Goal: Information Seeking & Learning: Learn about a topic

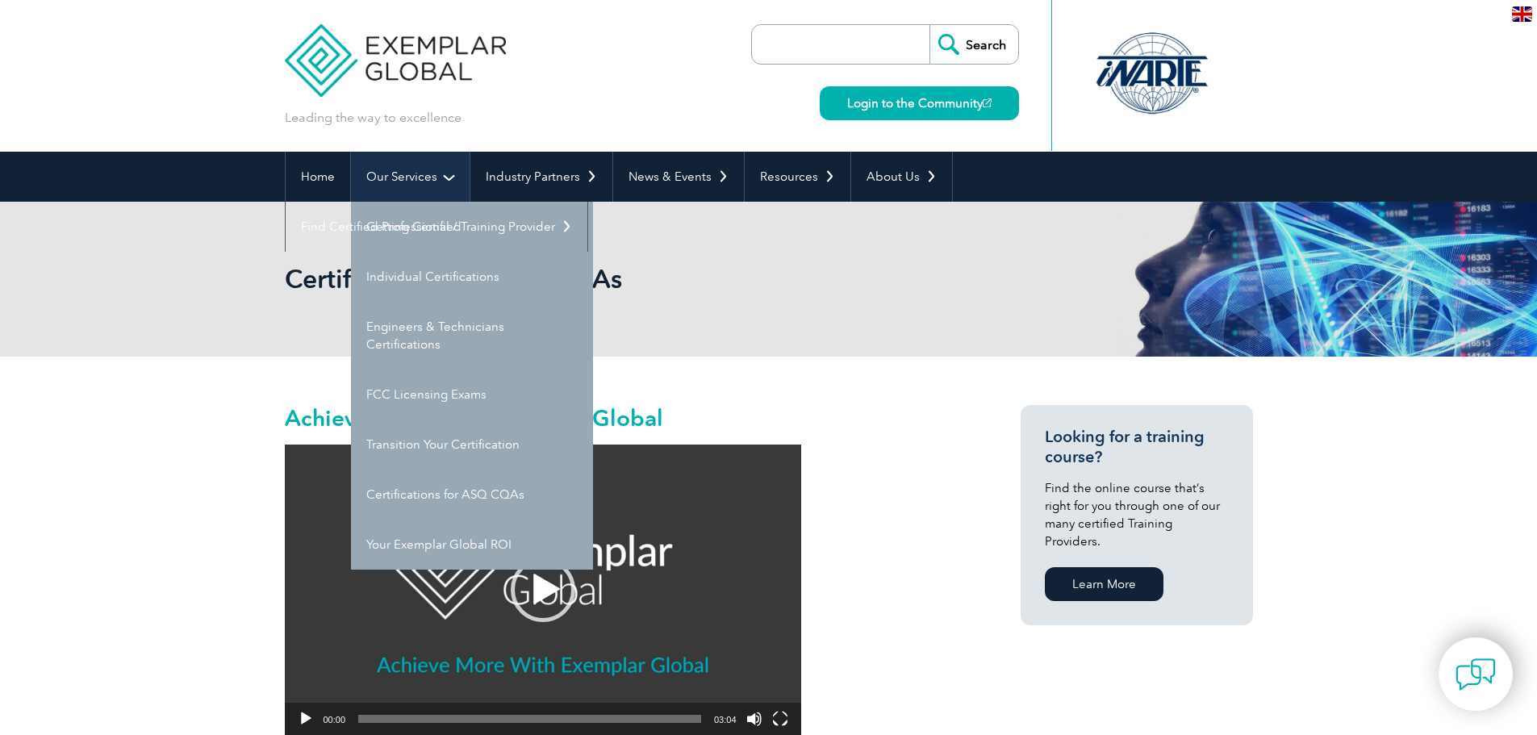
click at [393, 165] on link "Our Services" at bounding box center [410, 177] width 119 height 50
click at [439, 210] on link "Getting Certified" at bounding box center [472, 227] width 242 height 50
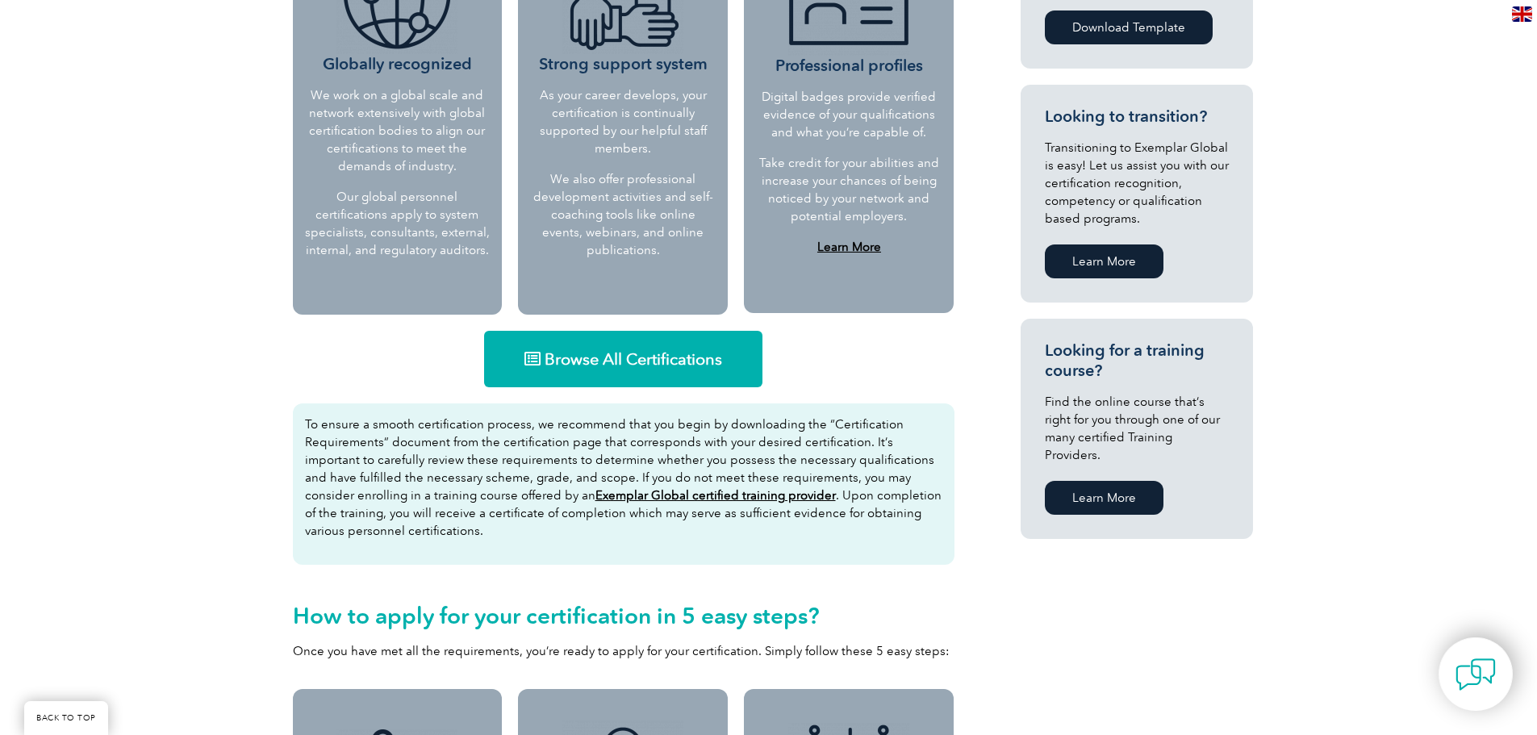
scroll to position [795, 0]
click at [644, 332] on link "Browse All Certifications" at bounding box center [623, 360] width 278 height 56
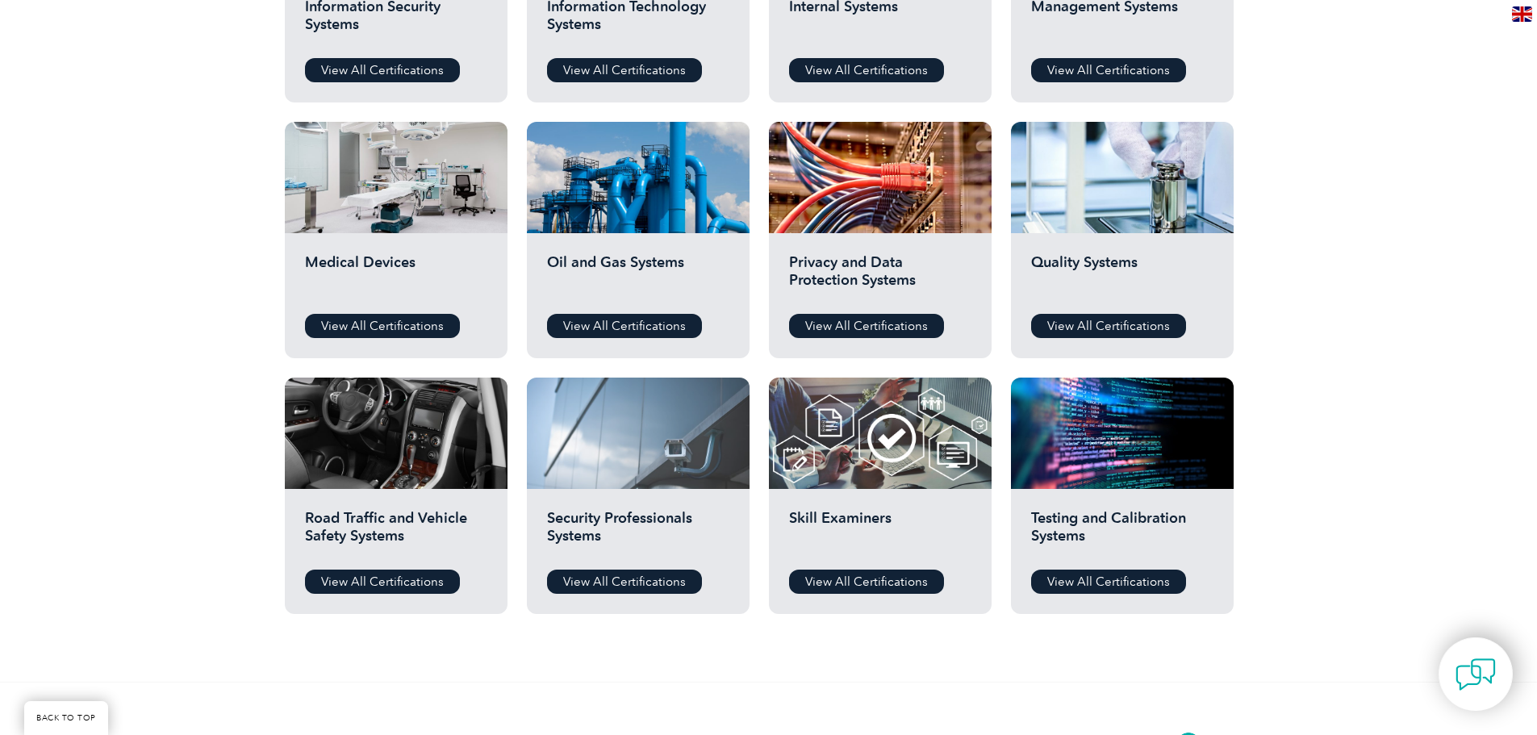
scroll to position [1049, 0]
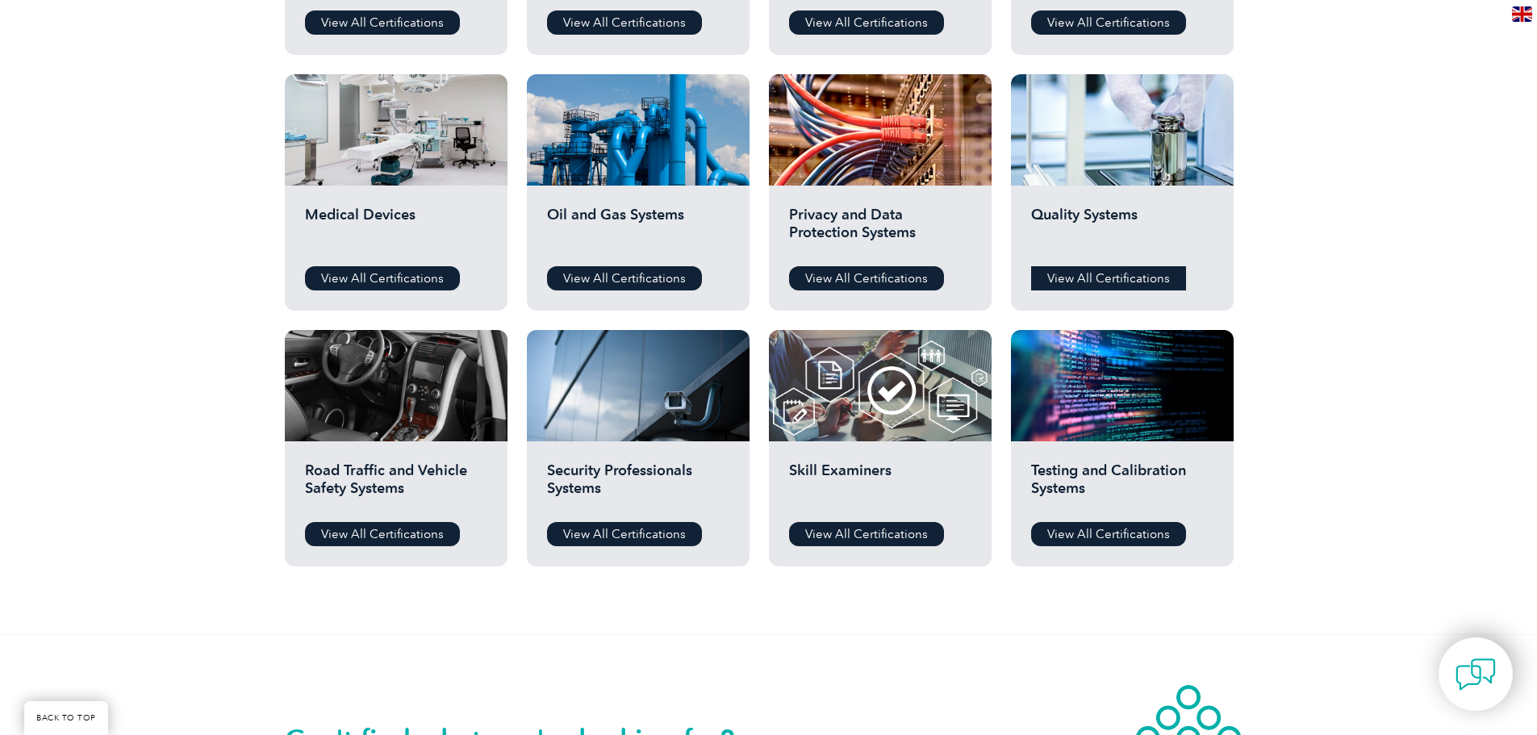
click at [1100, 276] on link "View All Certifications" at bounding box center [1108, 278] width 155 height 24
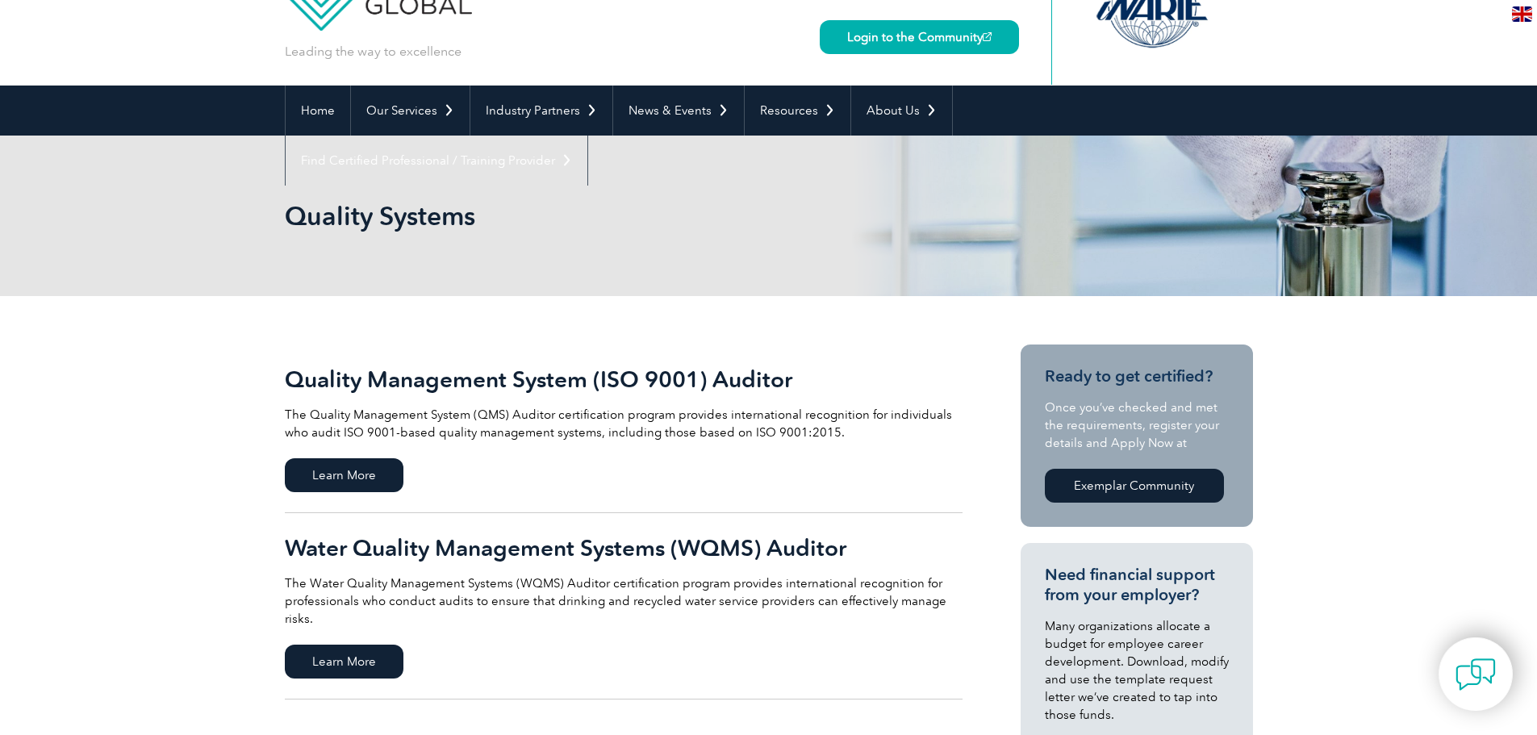
scroll to position [242, 0]
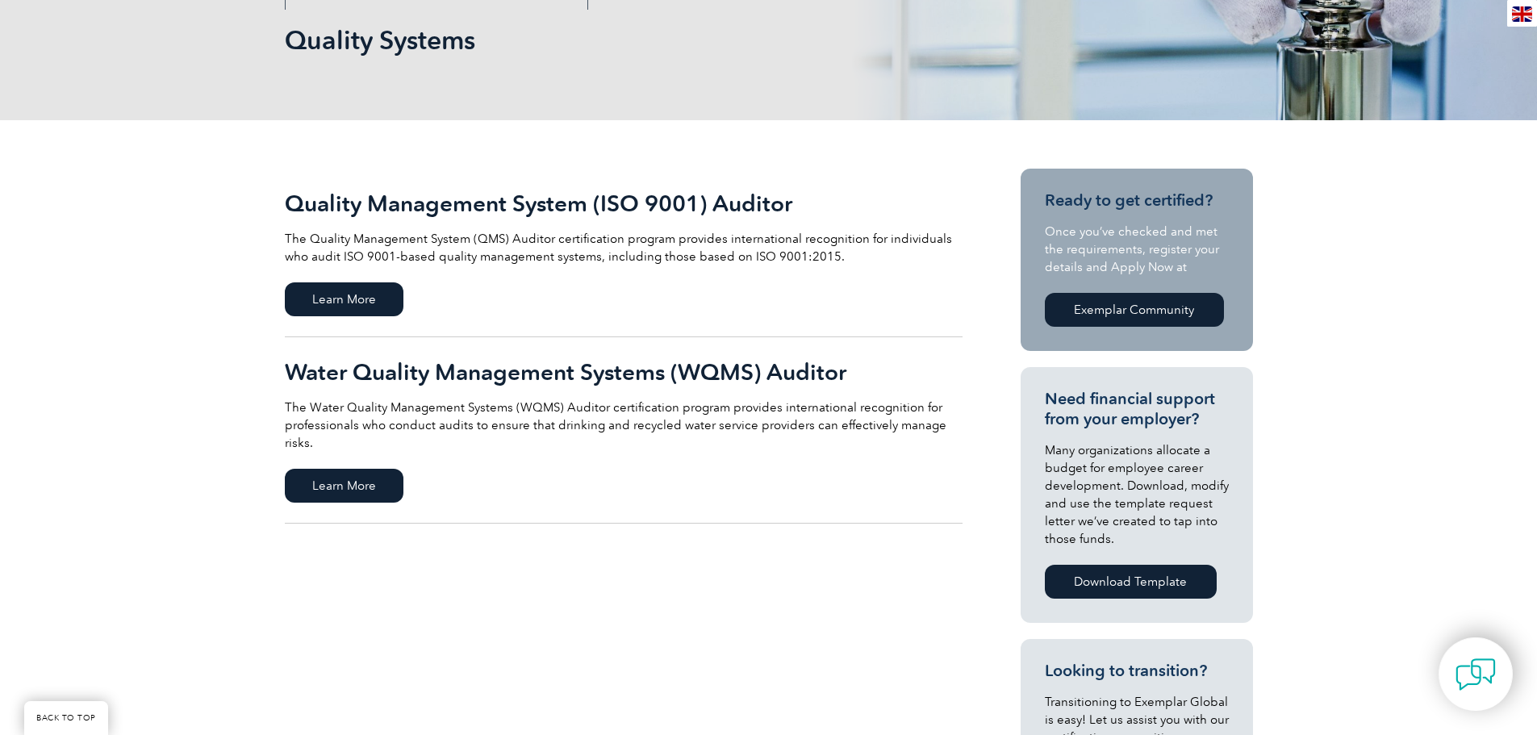
click at [547, 208] on h2 "Quality Management System (ISO 9001) Auditor" at bounding box center [624, 203] width 678 height 26
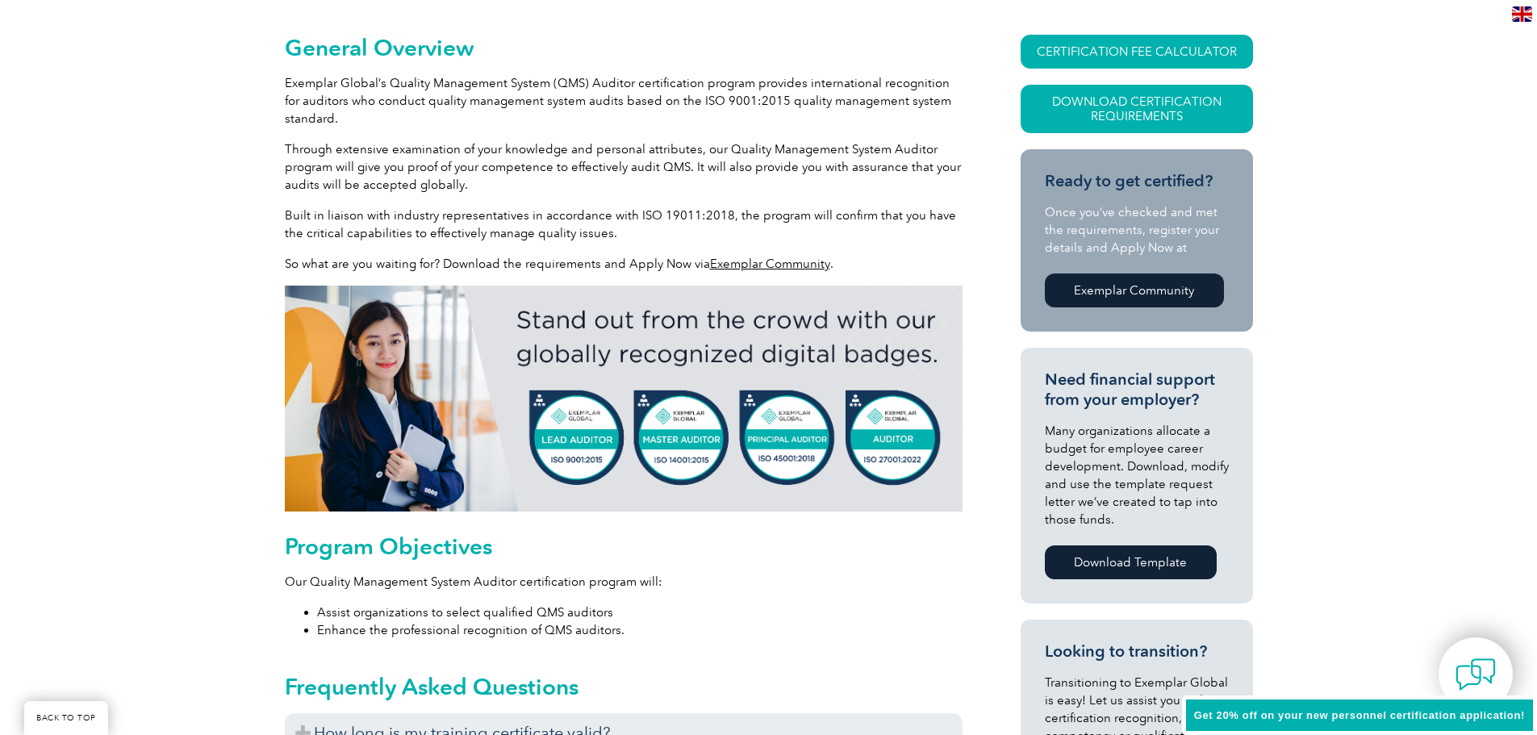
scroll to position [403, 0]
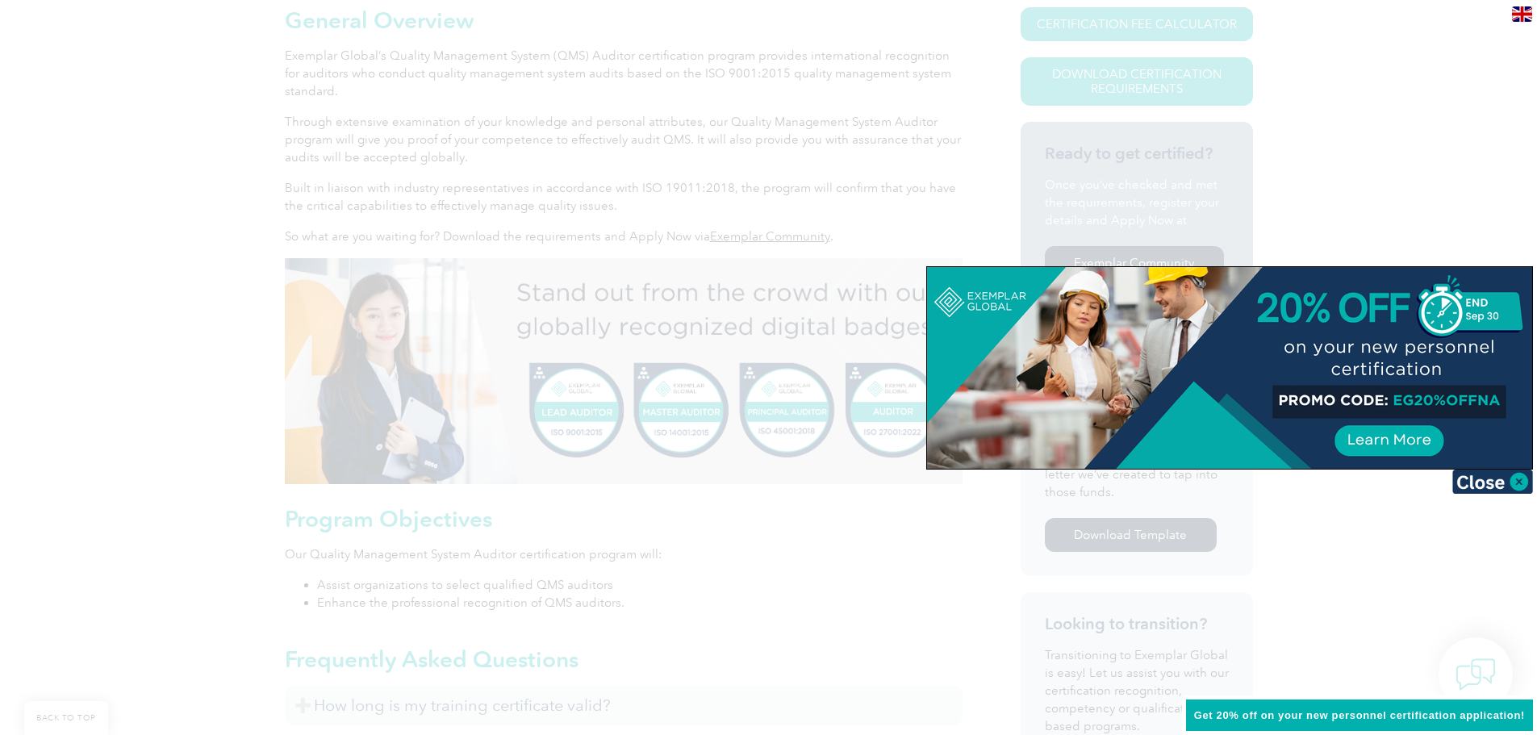
drag, startPoint x: 1396, startPoint y: 437, endPoint x: 1393, endPoint y: 451, distance: 13.9
click at [1393, 451] on div at bounding box center [1229, 368] width 605 height 202
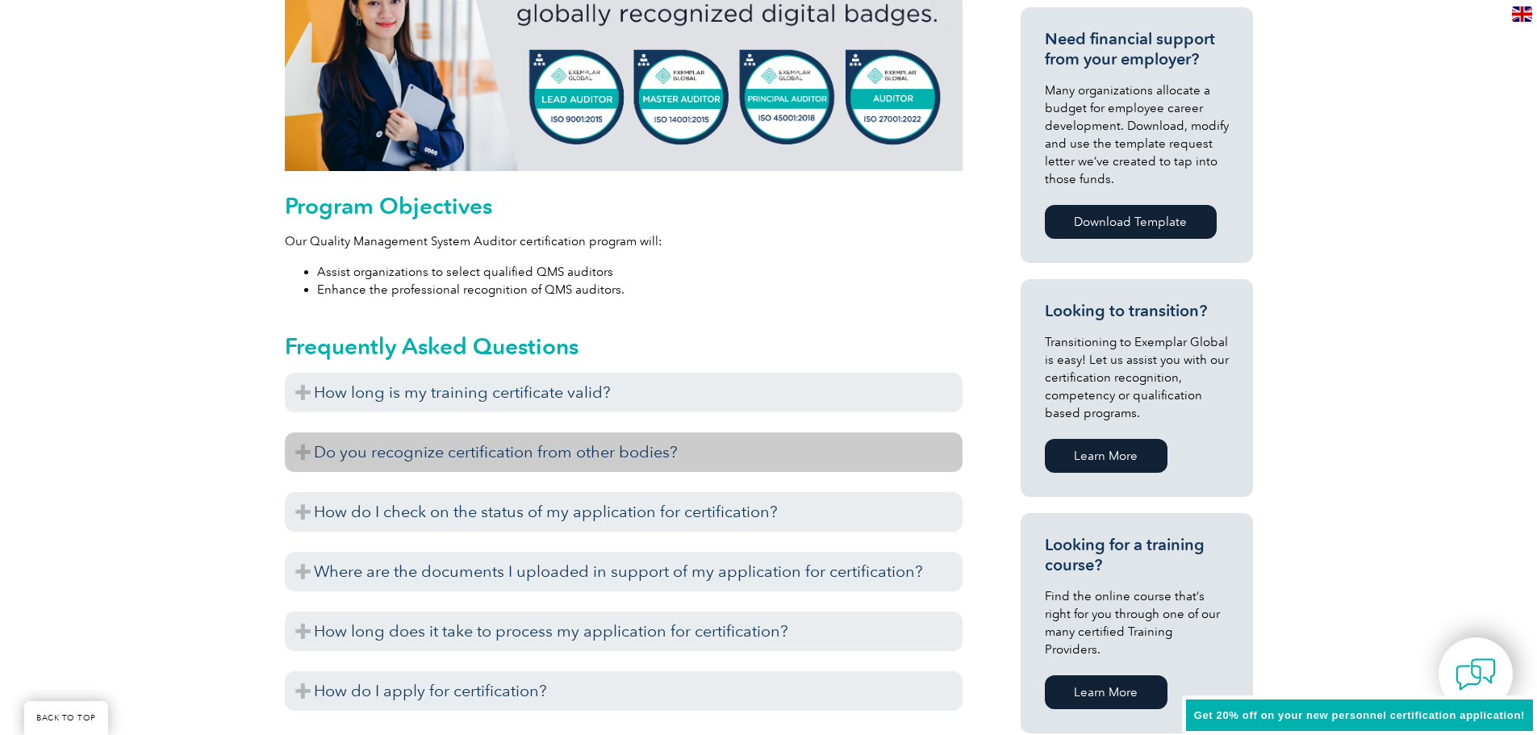
scroll to position [726, 0]
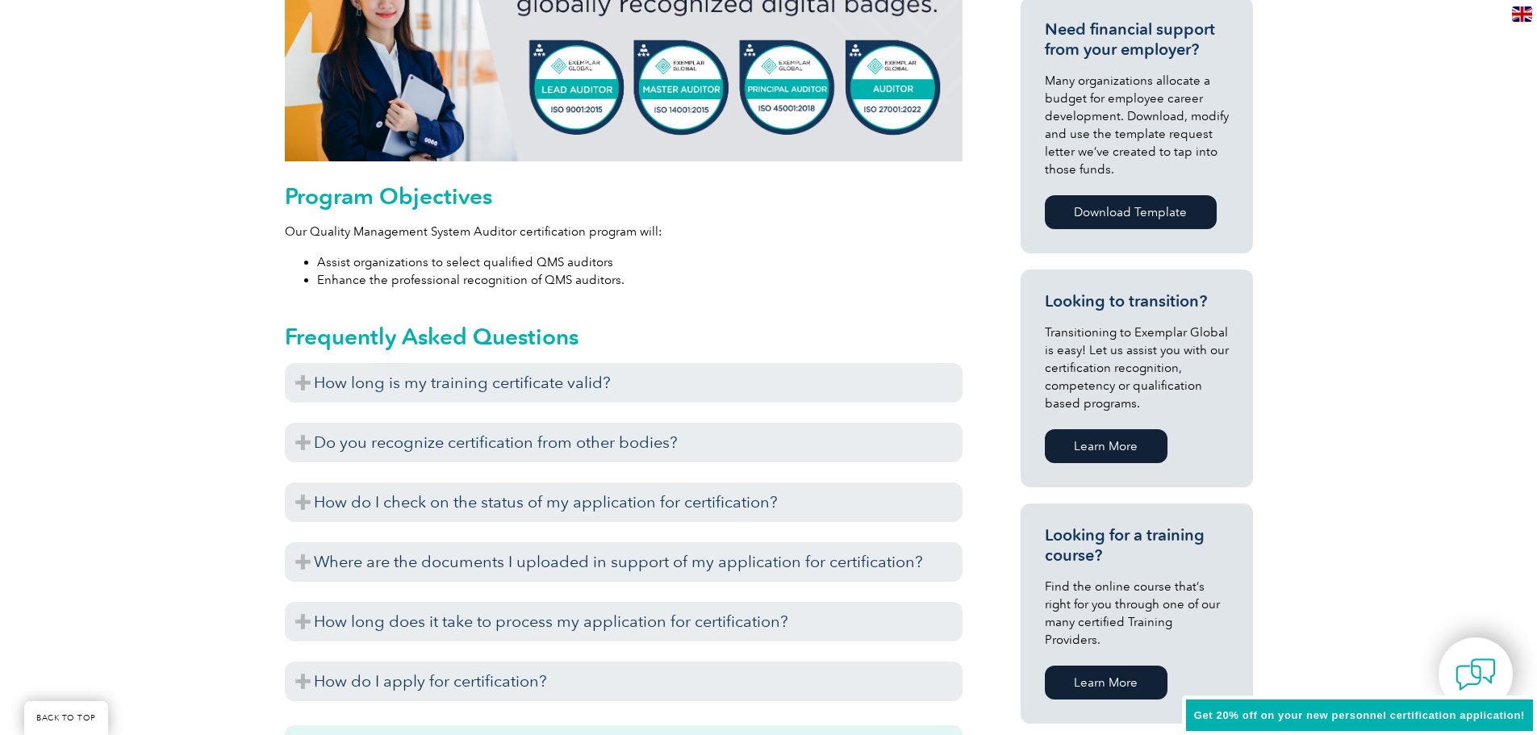
click at [473, 406] on div "Exemplar Global recognizes training completed with training providers who have …" at bounding box center [624, 407] width 678 height 8
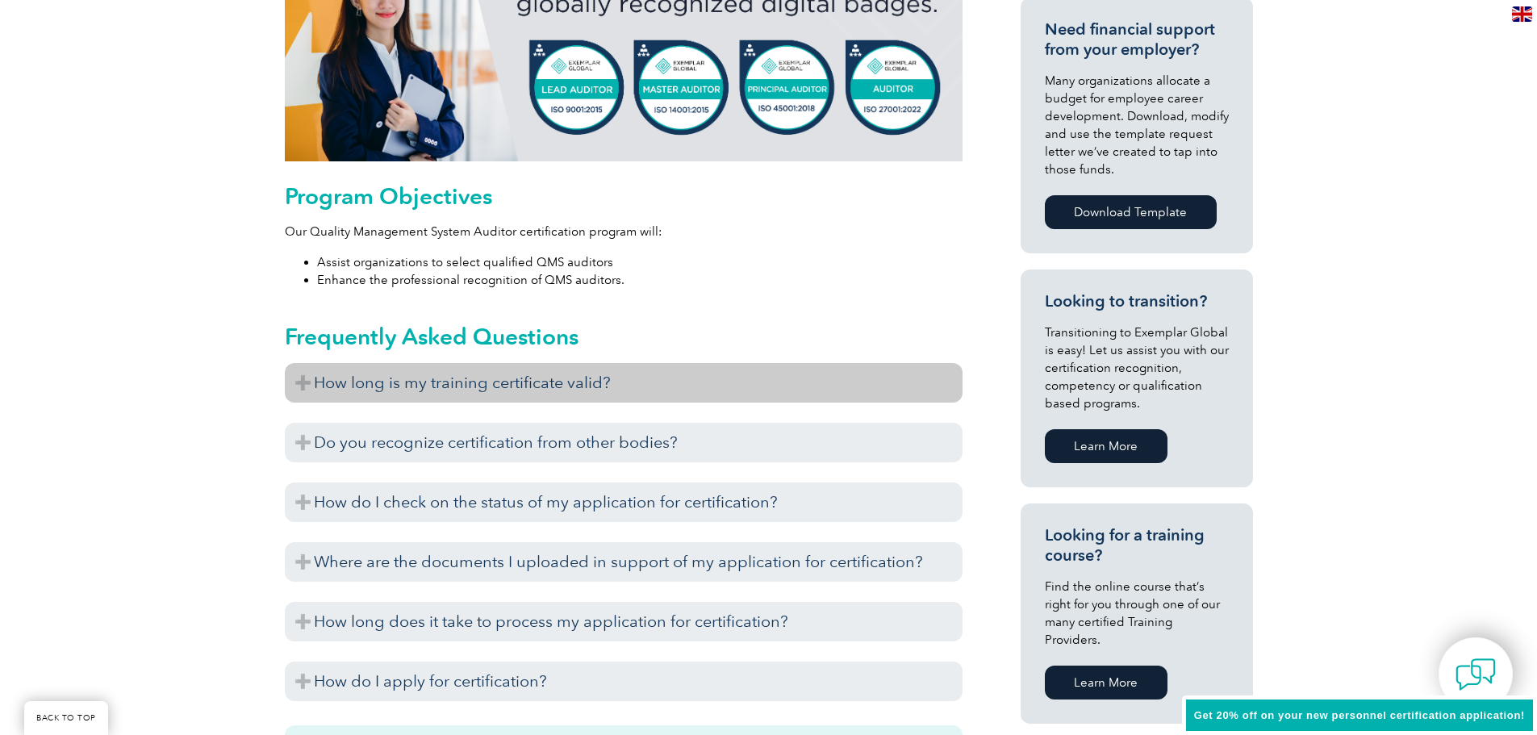
click at [472, 395] on h3 "How long is my training certificate valid?" at bounding box center [624, 383] width 678 height 40
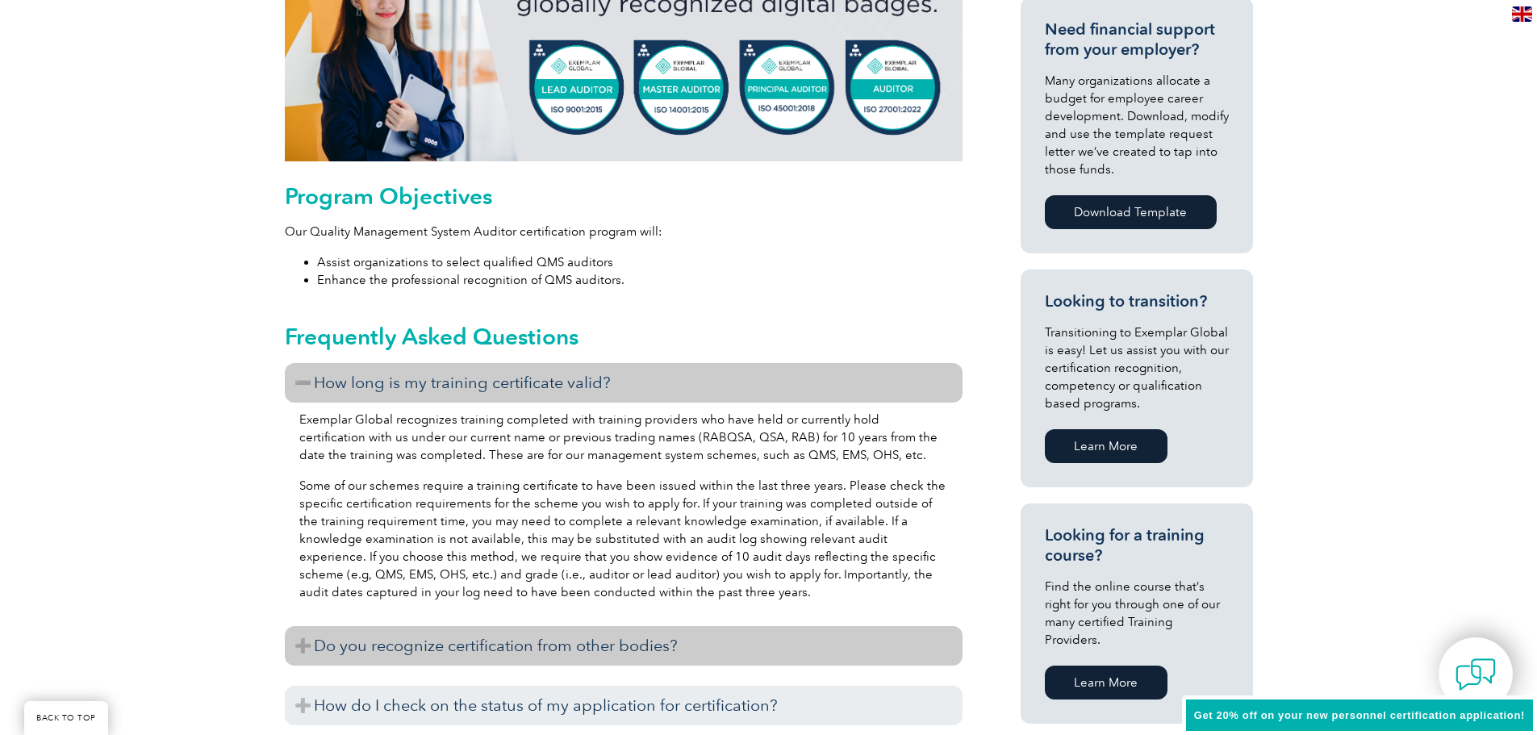
click at [457, 637] on h3 "Do you recognize certification from other bodies?" at bounding box center [624, 646] width 678 height 40
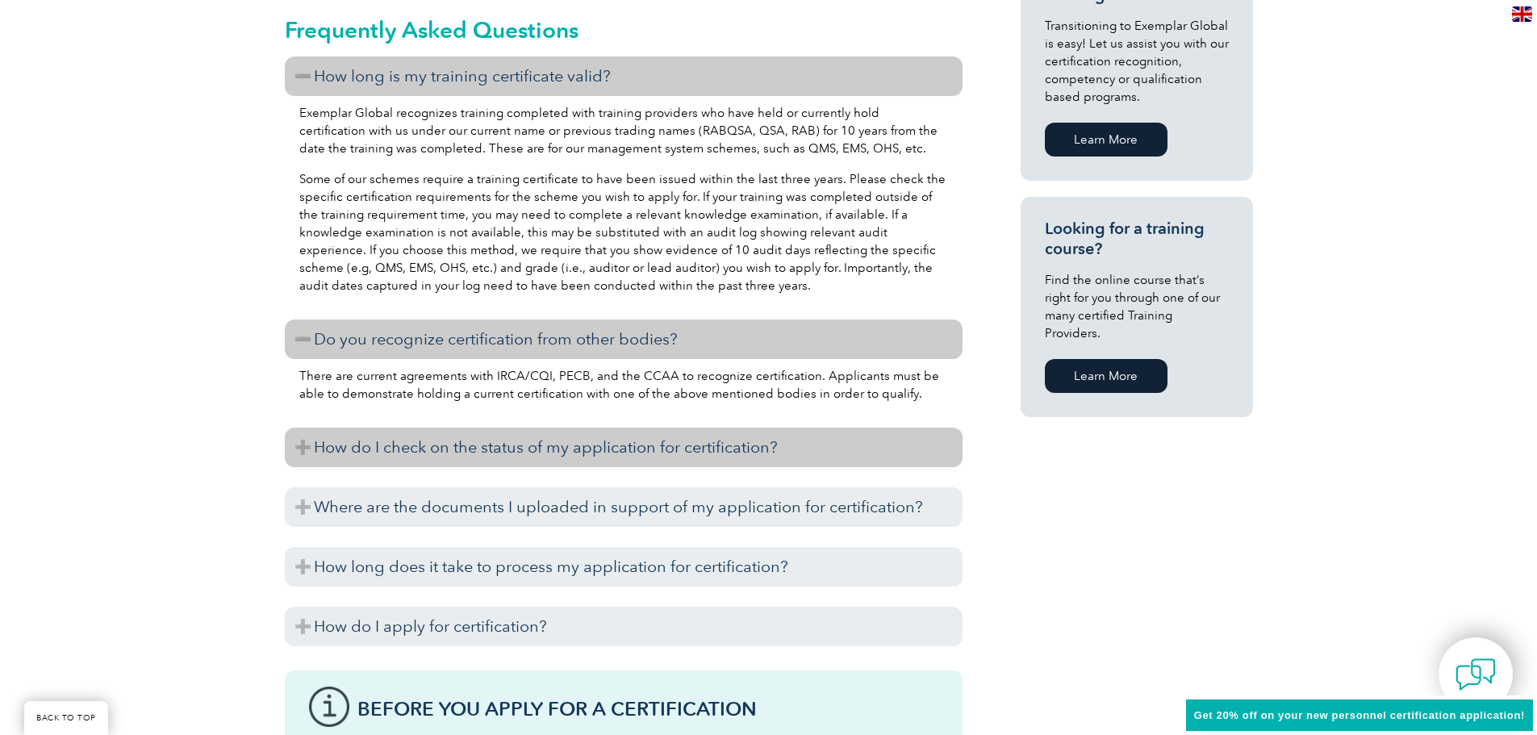
scroll to position [1129, 0]
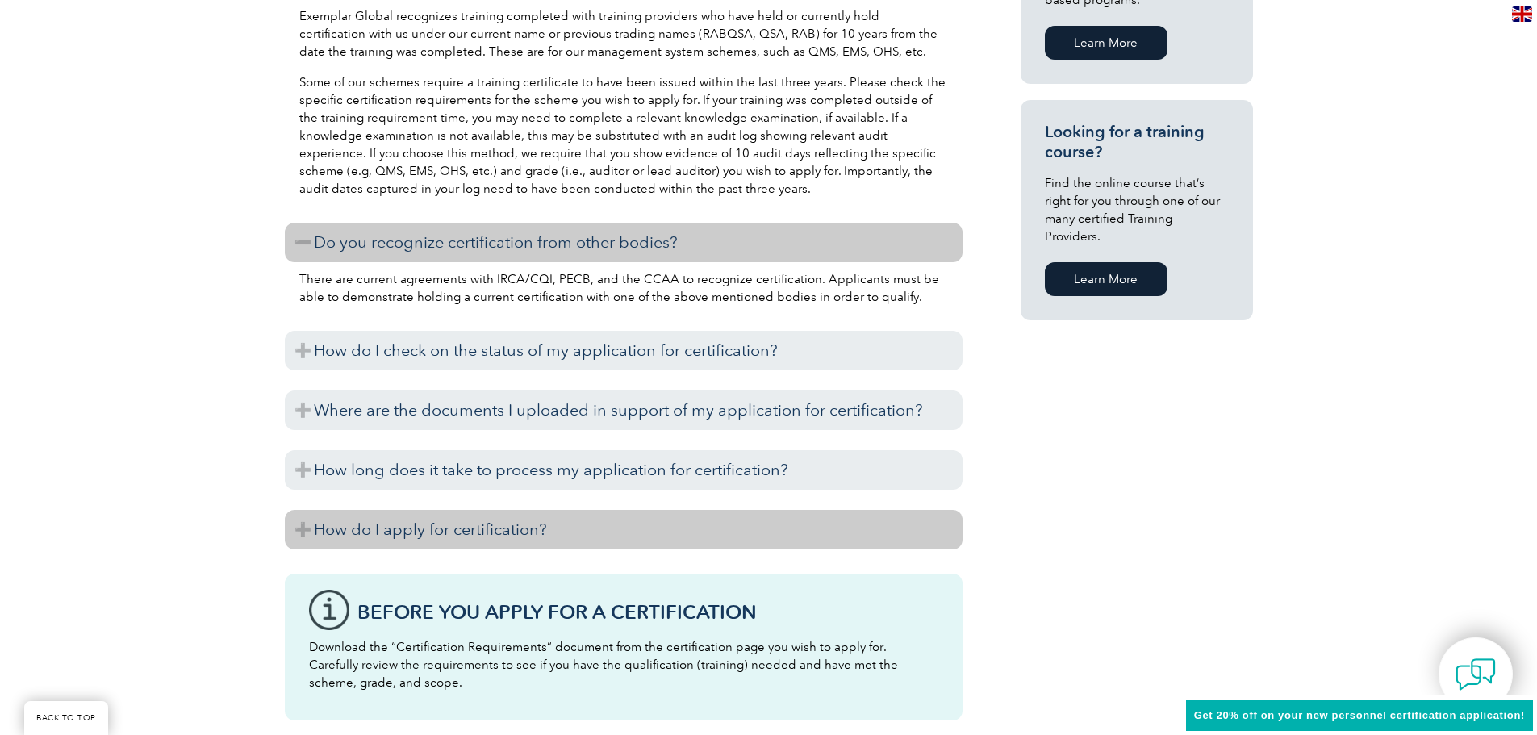
click at [390, 516] on h3 "How do I apply for certification?" at bounding box center [624, 530] width 678 height 40
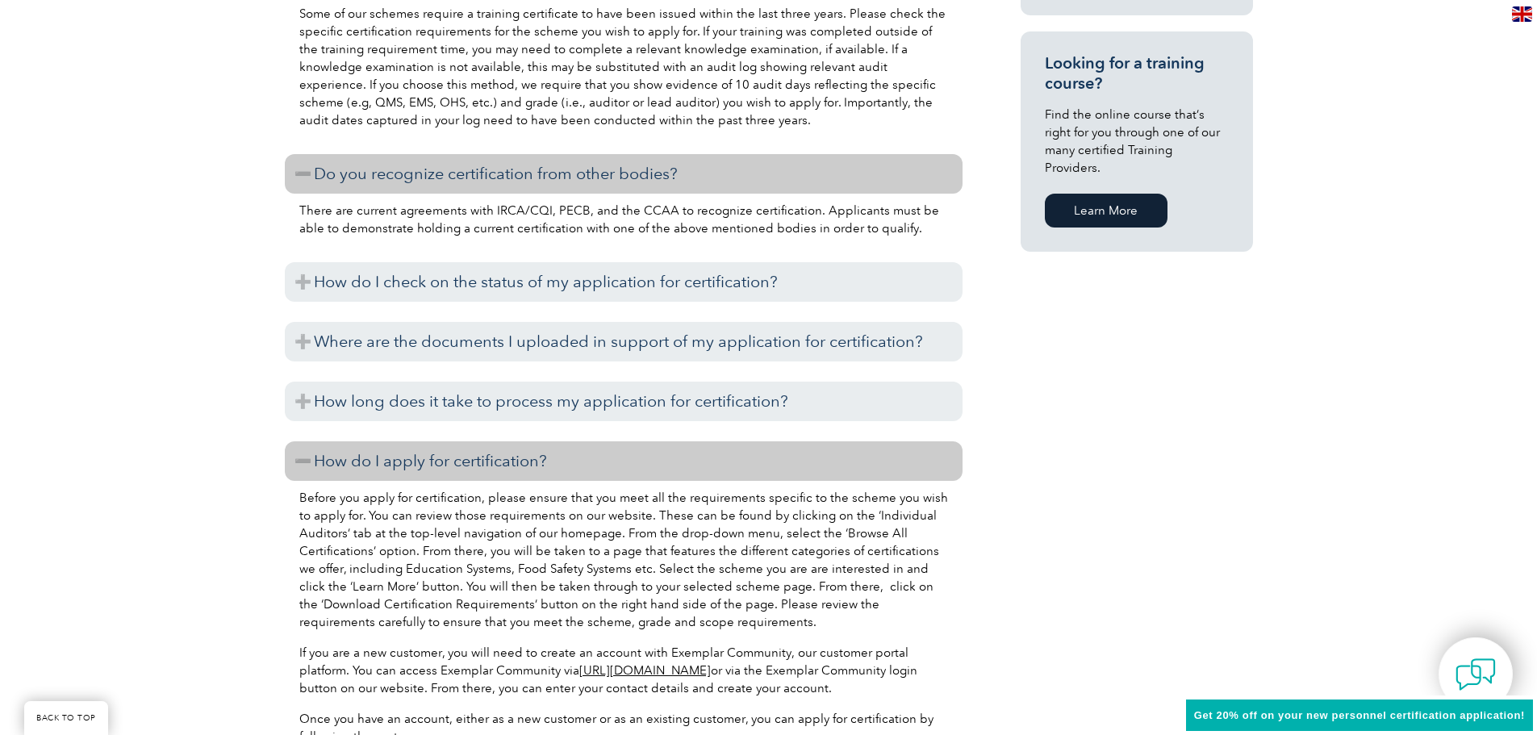
scroll to position [1372, 0]
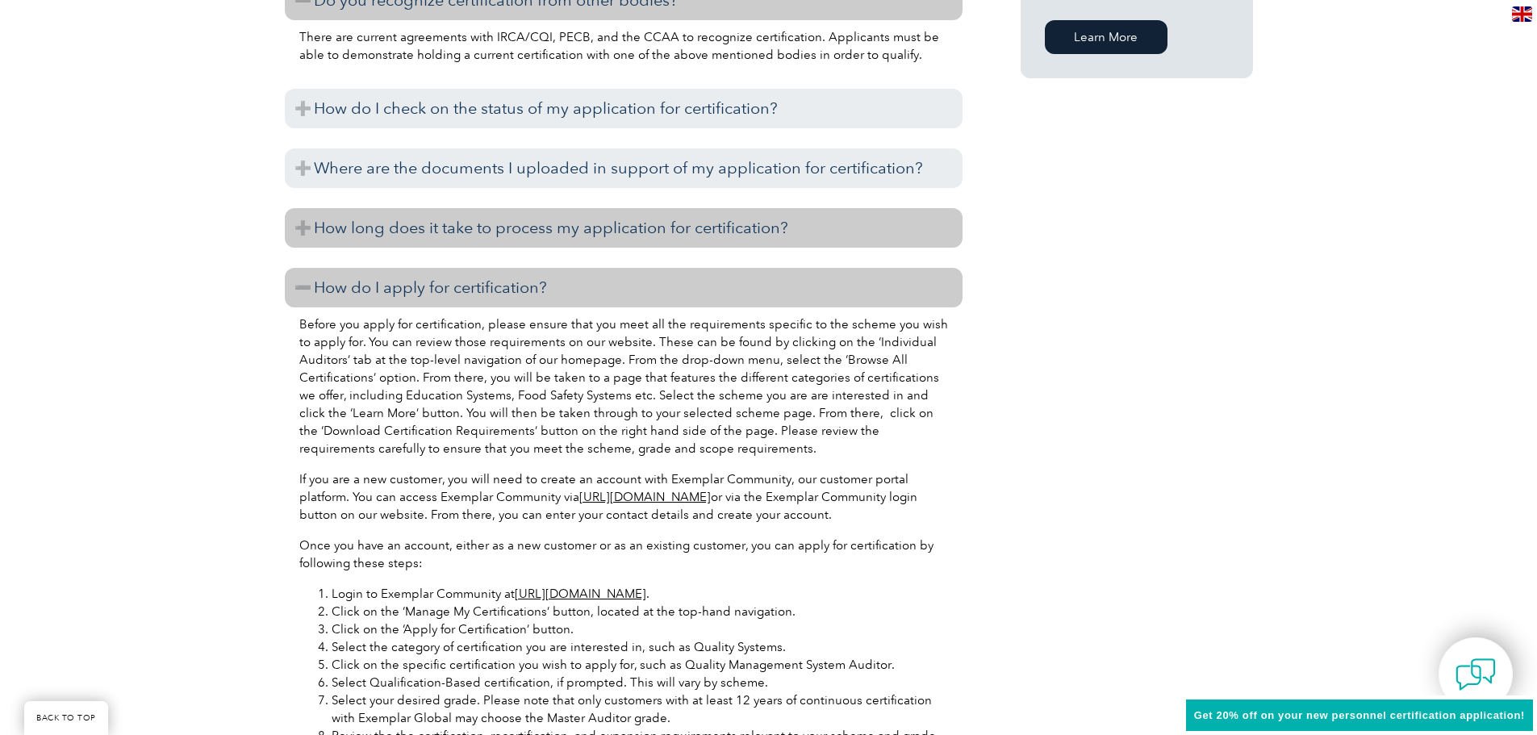
click at [470, 223] on h3 "How long does it take to process my application for certification?" at bounding box center [624, 228] width 678 height 40
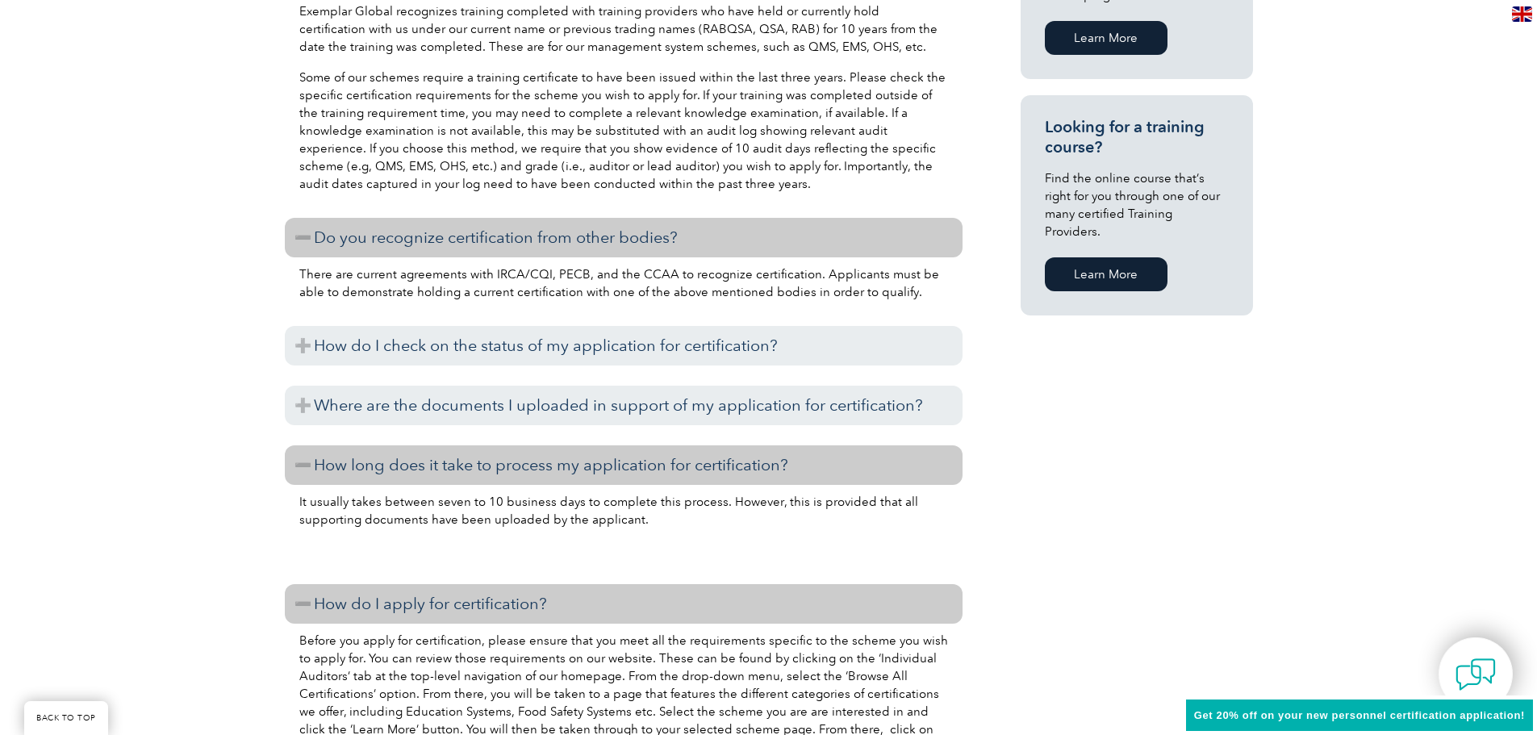
scroll to position [1129, 0]
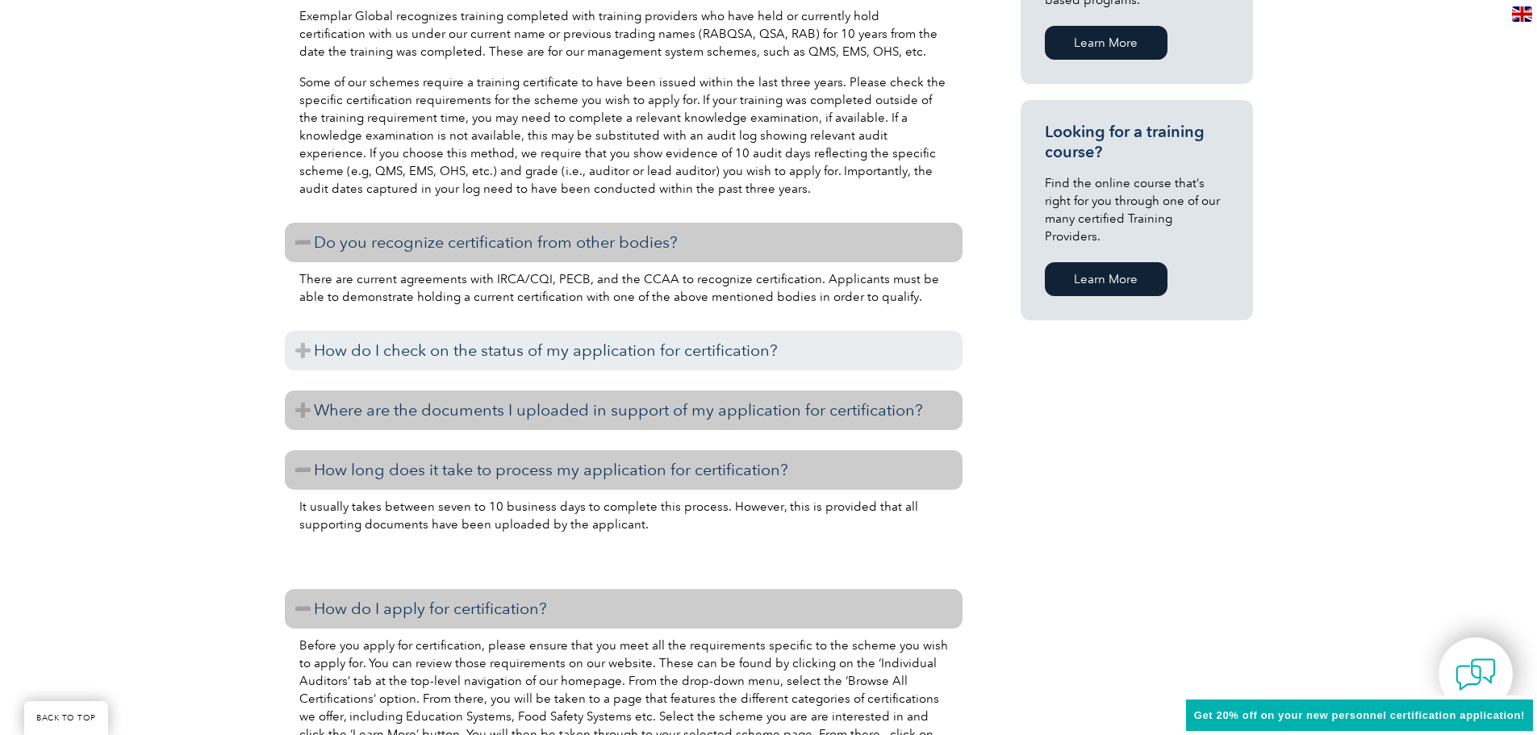
click at [411, 397] on h3 "Where are the documents I uploaded in support of my application for certificati…" at bounding box center [624, 410] width 678 height 40
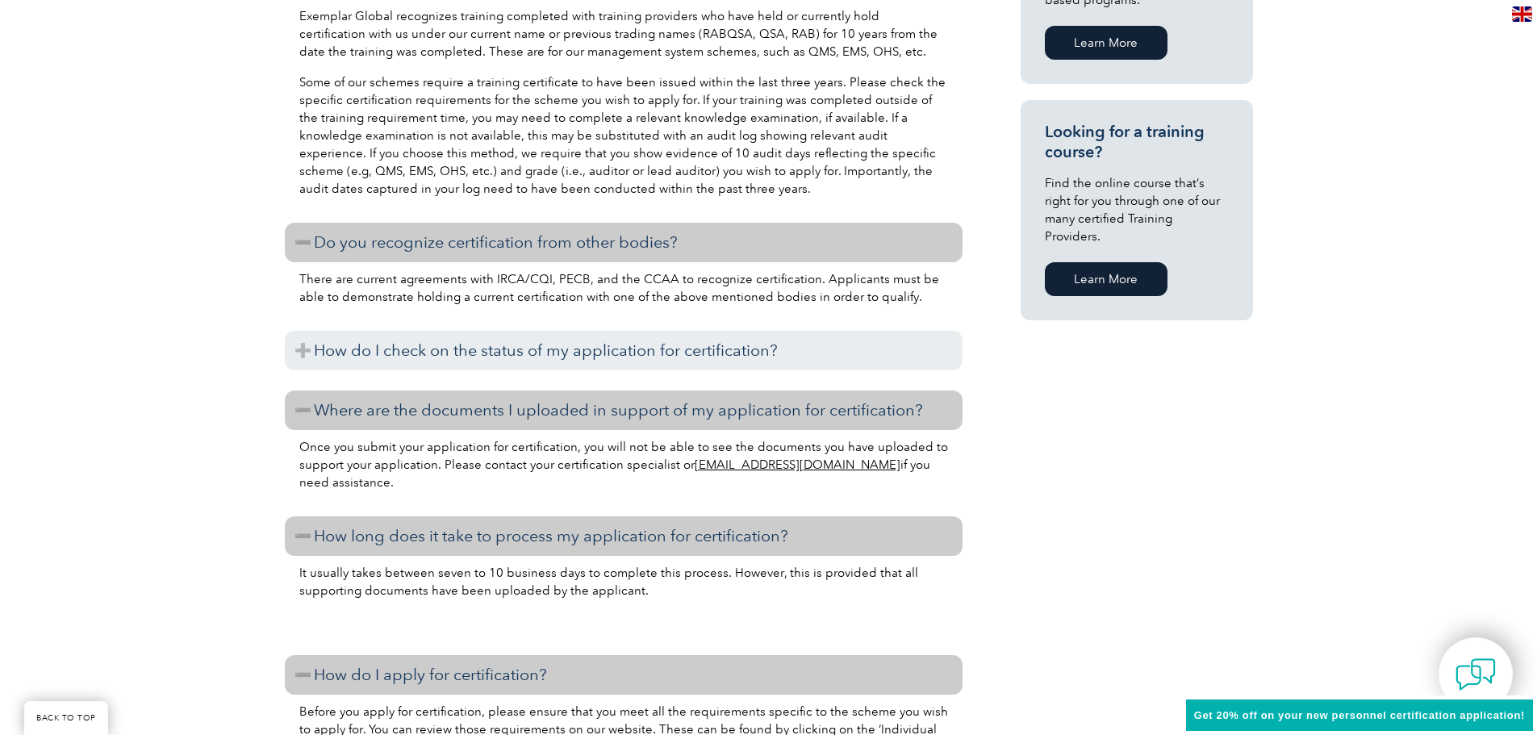
click at [443, 326] on div "How long is my training certificate valid? Exemplar Global recognizes training …" at bounding box center [624, 701] width 678 height 1482
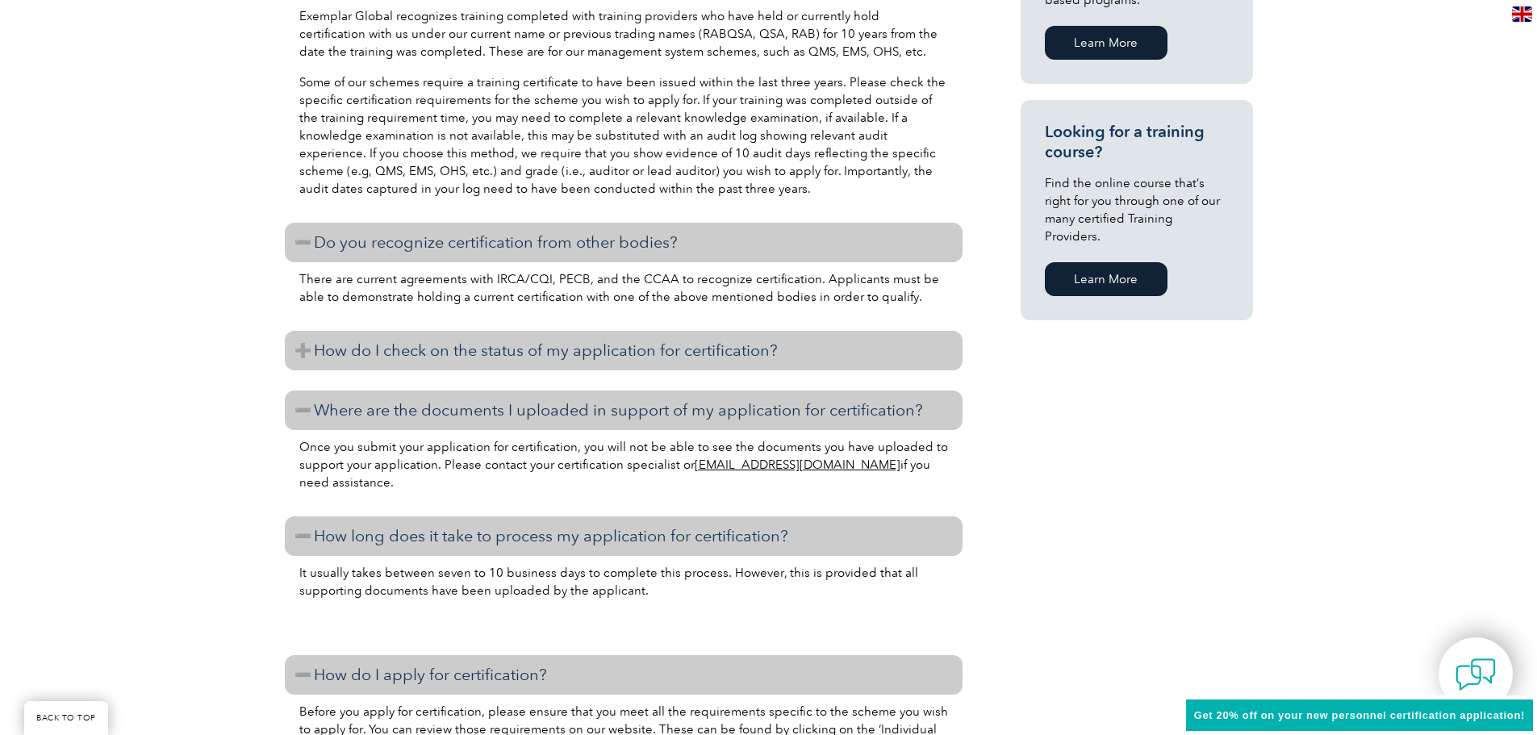
click at [443, 352] on h3 "How do I check on the status of my application for certification?" at bounding box center [624, 351] width 678 height 40
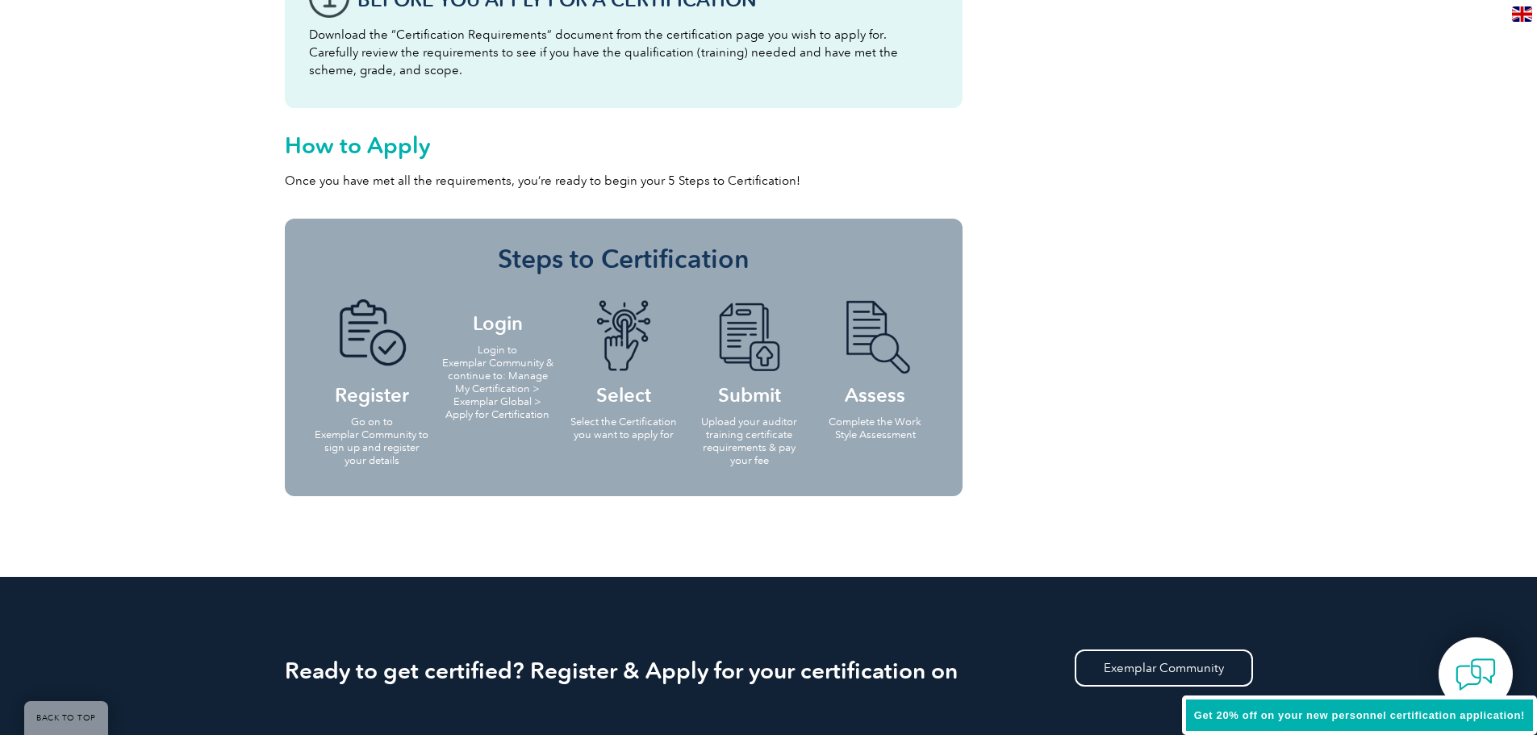
scroll to position [3146, 0]
